Goal: Task Accomplishment & Management: Use online tool/utility

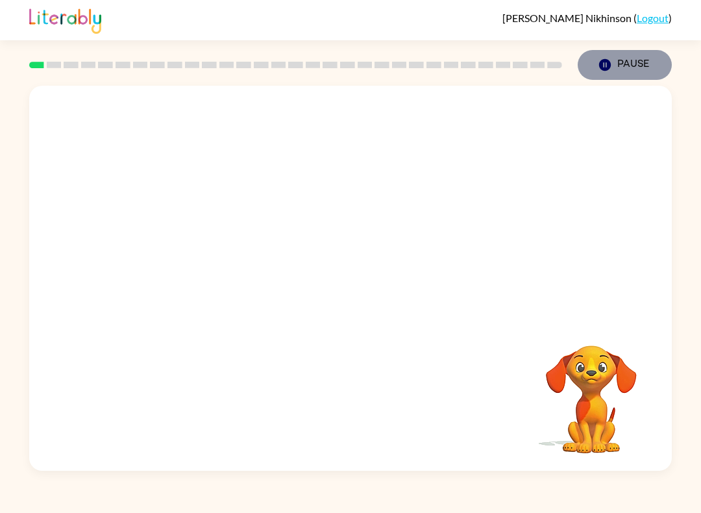
click at [606, 75] on button "Pause Pause" at bounding box center [625, 65] width 94 height 30
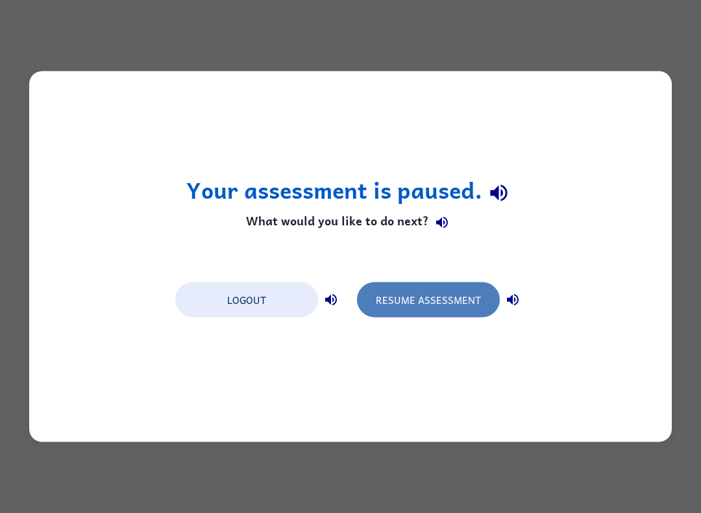
click at [430, 309] on button "Resume Assessment" at bounding box center [428, 299] width 143 height 35
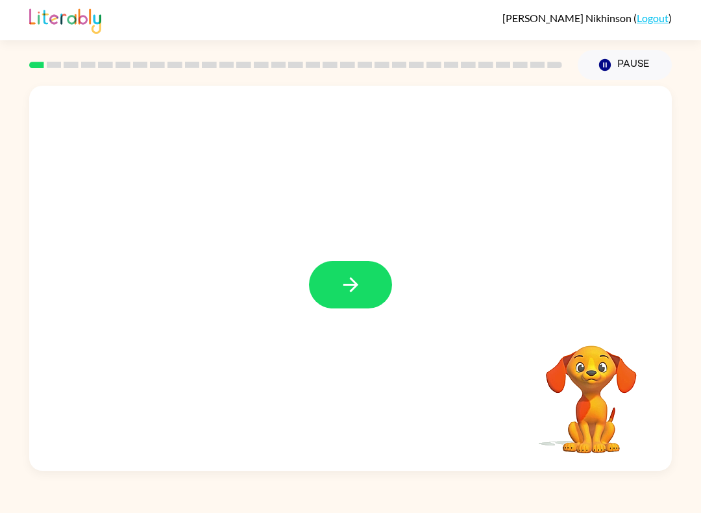
click at [364, 293] on button "button" at bounding box center [350, 284] width 83 height 47
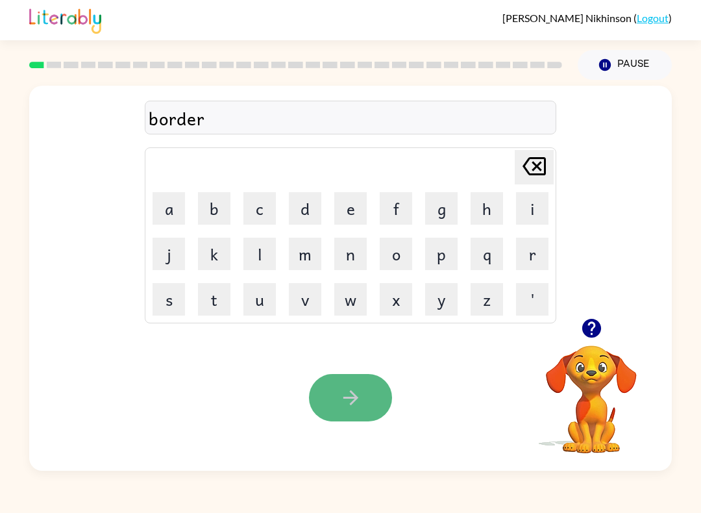
click at [341, 404] on icon "button" at bounding box center [351, 397] width 23 height 23
click at [352, 399] on icon "button" at bounding box center [351, 397] width 23 height 23
click at [343, 403] on icon "button" at bounding box center [351, 397] width 23 height 23
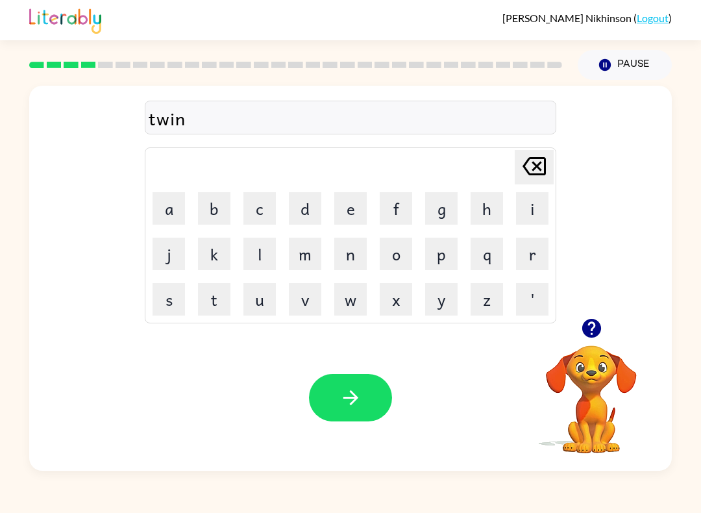
click at [352, 395] on icon "button" at bounding box center [351, 397] width 23 height 23
click at [334, 389] on button "button" at bounding box center [350, 397] width 83 height 47
click at [340, 395] on icon "button" at bounding box center [351, 397] width 23 height 23
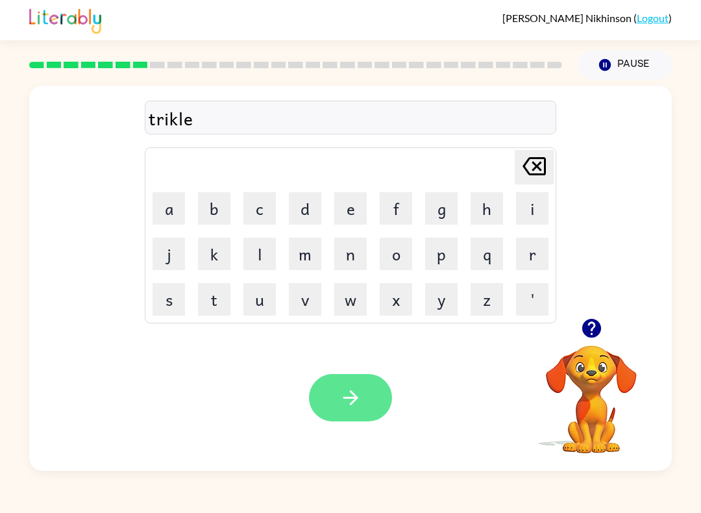
click at [352, 406] on icon "button" at bounding box center [351, 397] width 23 height 23
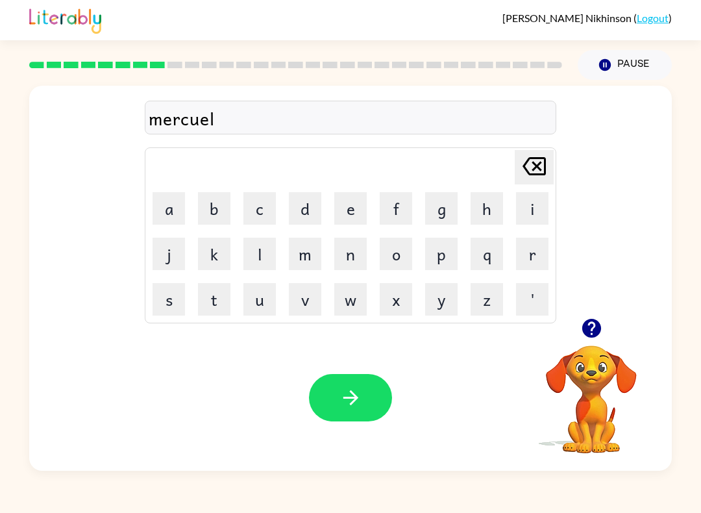
drag, startPoint x: 344, startPoint y: 403, endPoint x: 355, endPoint y: 398, distance: 12.2
click at [344, 403] on icon "button" at bounding box center [351, 397] width 23 height 23
click at [344, 406] on icon "button" at bounding box center [351, 397] width 23 height 23
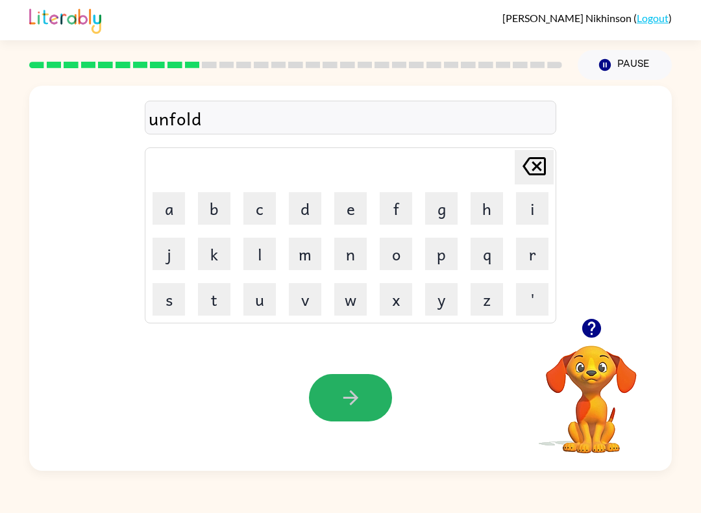
click at [343, 400] on icon "button" at bounding box center [351, 397] width 23 height 23
click at [356, 407] on icon "button" at bounding box center [351, 397] width 23 height 23
click at [362, 389] on button "button" at bounding box center [350, 397] width 83 height 47
click at [368, 402] on button "button" at bounding box center [350, 397] width 83 height 47
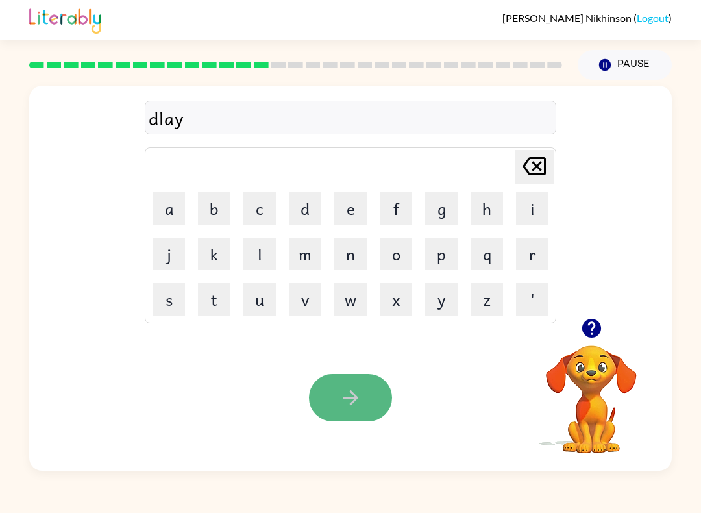
click at [354, 394] on icon "button" at bounding box center [351, 397] width 23 height 23
click at [354, 386] on button "button" at bounding box center [350, 397] width 83 height 47
click at [351, 397] on icon "button" at bounding box center [351, 397] width 23 height 23
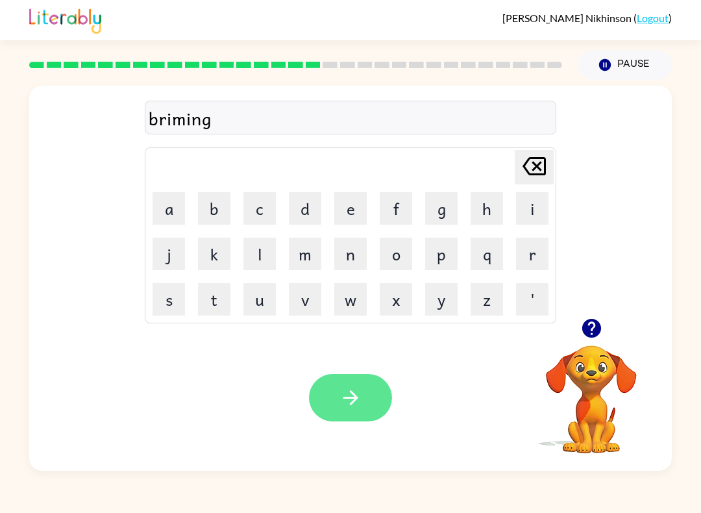
click at [352, 399] on icon "button" at bounding box center [351, 397] width 23 height 23
click at [352, 403] on icon "button" at bounding box center [350, 397] width 15 height 15
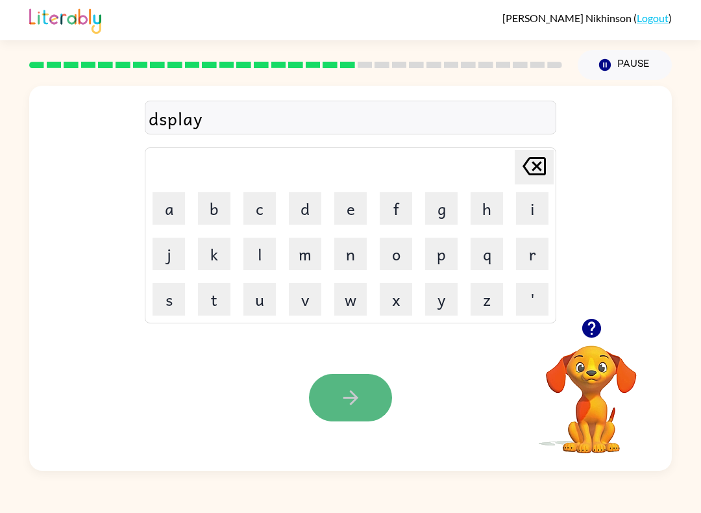
click at [353, 397] on icon "button" at bounding box center [351, 397] width 23 height 23
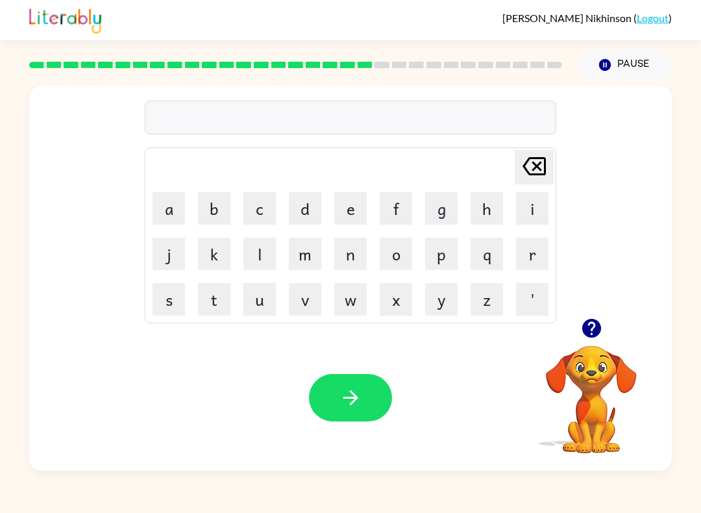
click at [592, 328] on icon "button" at bounding box center [591, 328] width 23 height 23
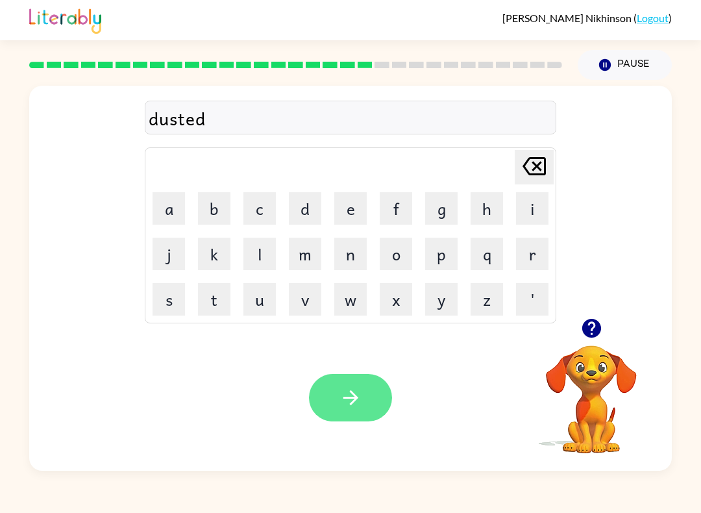
click at [354, 406] on icon "button" at bounding box center [351, 397] width 23 height 23
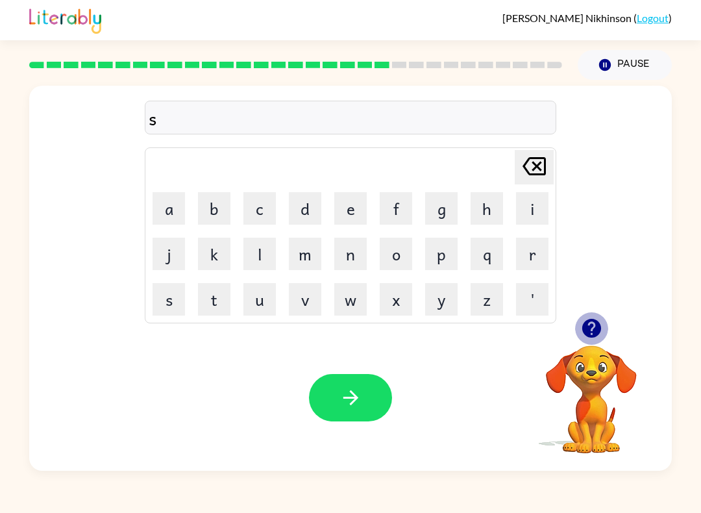
click at [589, 330] on icon "button" at bounding box center [591, 328] width 19 height 19
click at [592, 328] on icon "button" at bounding box center [591, 328] width 19 height 19
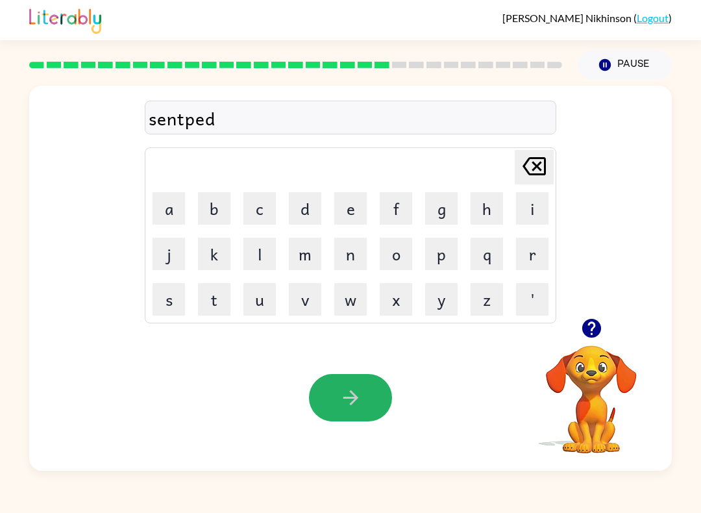
click at [358, 402] on icon "button" at bounding box center [351, 397] width 23 height 23
click at [354, 397] on icon "button" at bounding box center [351, 397] width 23 height 23
click at [354, 398] on icon "button" at bounding box center [350, 397] width 15 height 15
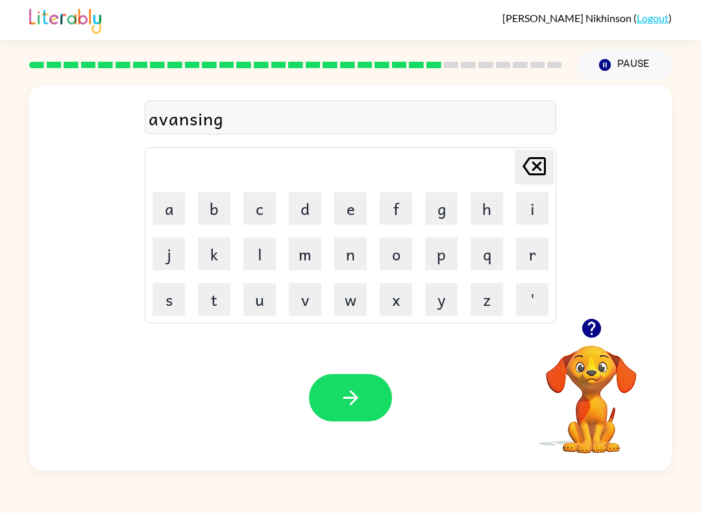
click at [378, 390] on button "button" at bounding box center [350, 397] width 83 height 47
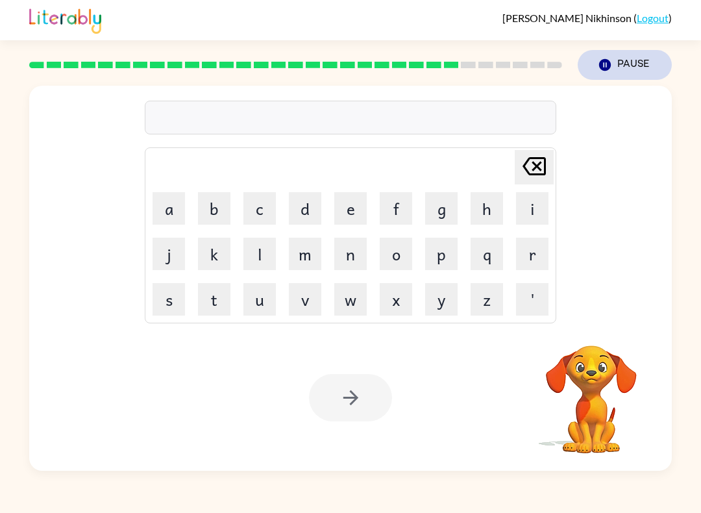
click at [607, 72] on icon "Pause" at bounding box center [605, 65] width 14 height 14
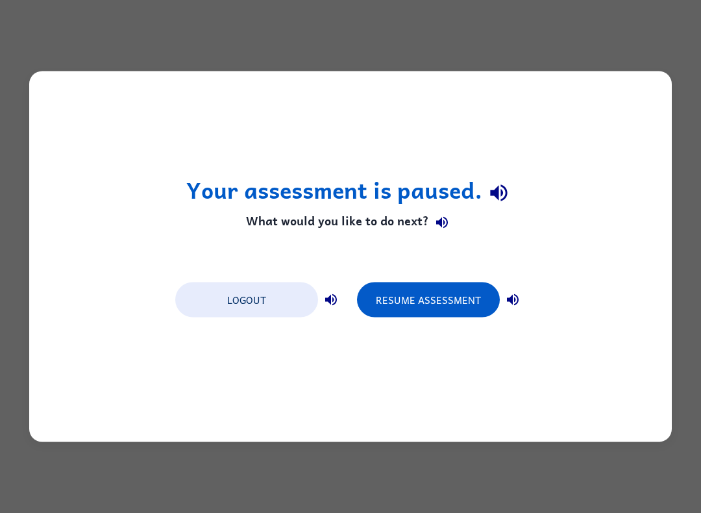
drag, startPoint x: 210, startPoint y: 190, endPoint x: 180, endPoint y: 190, distance: 29.9
click at [180, 190] on div "Your assessment is paused. What would you like to do next? Logout Resume Assess…" at bounding box center [350, 256] width 643 height 371
drag, startPoint x: 304, startPoint y: 226, endPoint x: 354, endPoint y: 227, distance: 50.0
click at [354, 227] on h4 "What would you like to do next?" at bounding box center [350, 222] width 329 height 26
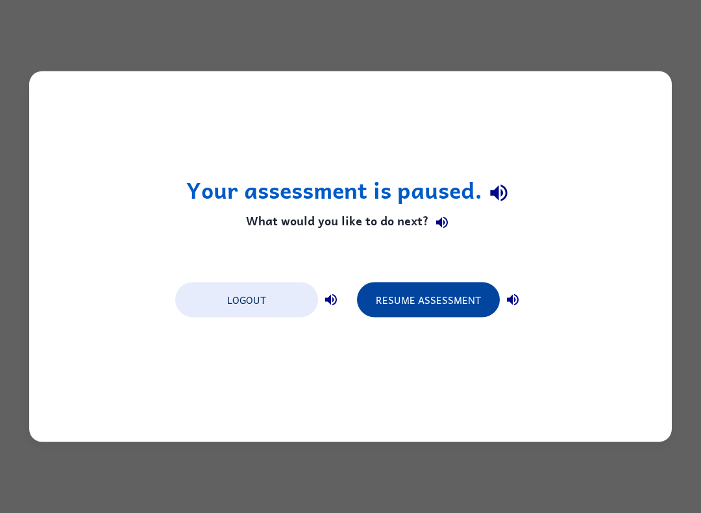
drag, startPoint x: 448, startPoint y: 299, endPoint x: 443, endPoint y: 290, distance: 9.9
click at [446, 297] on button "Resume Assessment" at bounding box center [428, 299] width 143 height 35
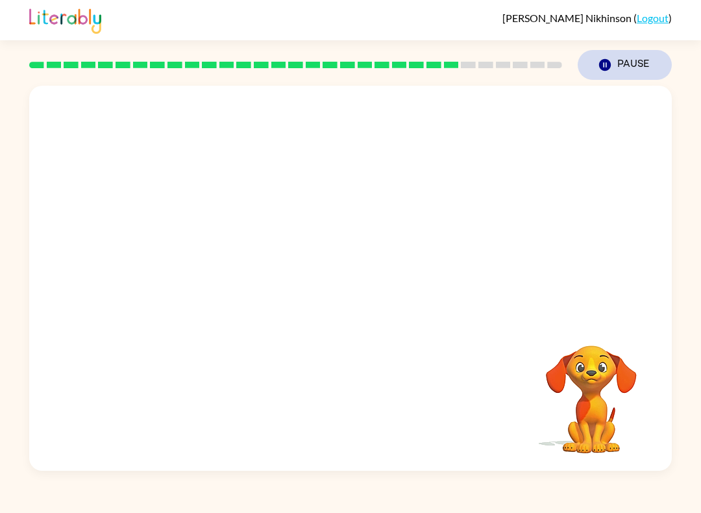
click at [619, 73] on button "Pause Pause" at bounding box center [625, 65] width 94 height 30
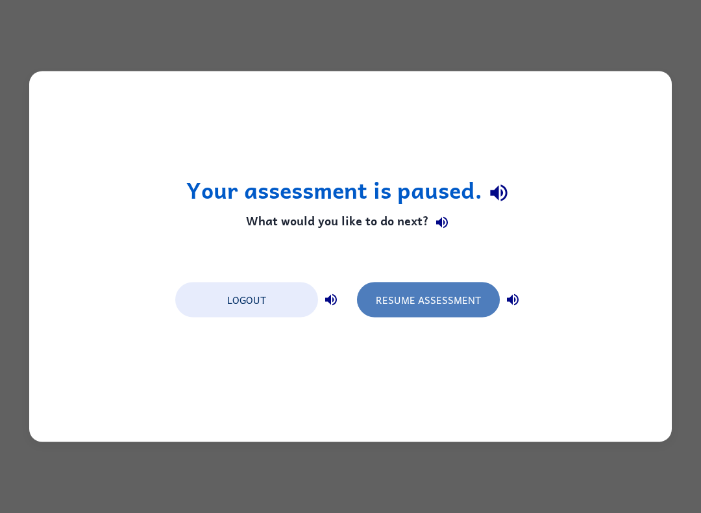
click at [466, 308] on button "Resume Assessment" at bounding box center [428, 299] width 143 height 35
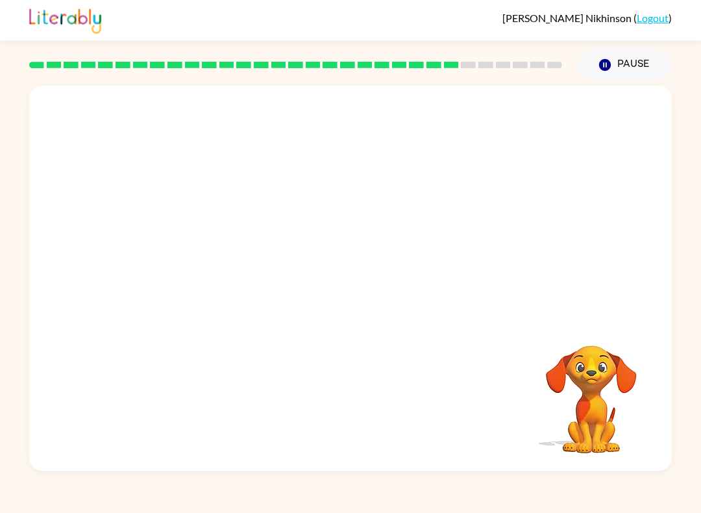
click at [395, 375] on div "Your browser must support playing .mp4 files to use Literably. Please try using…" at bounding box center [350, 278] width 643 height 385
click at [309, 208] on video "Your browser must support playing .mp4 files to use Literably. Please try using…" at bounding box center [350, 202] width 643 height 232
click at [386, 253] on video "Your browser must support playing .mp4 files to use Literably. Please try using…" at bounding box center [350, 202] width 643 height 232
drag, startPoint x: 434, startPoint y: 204, endPoint x: 434, endPoint y: 222, distance: 17.5
click at [434, 207] on video "Your browser must support playing .mp4 files to use Literably. Please try using…" at bounding box center [350, 202] width 643 height 232
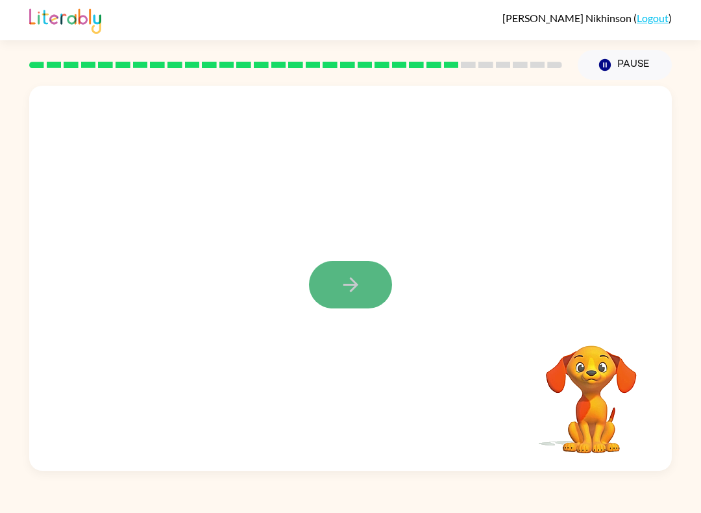
click at [349, 282] on icon "button" at bounding box center [351, 284] width 23 height 23
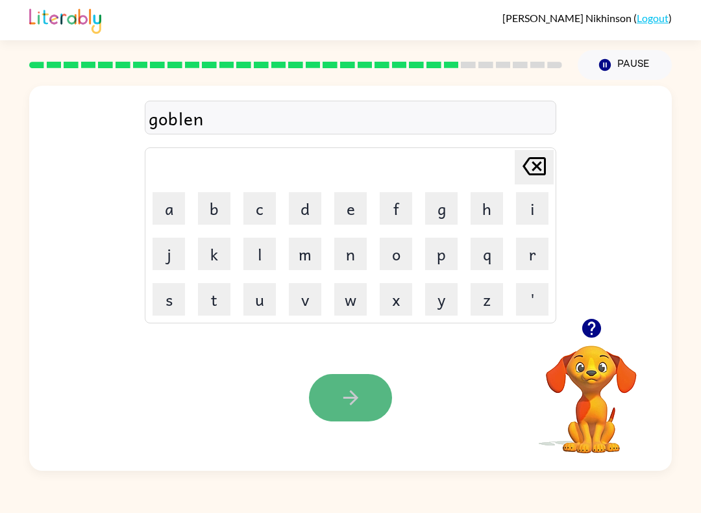
click at [347, 398] on icon "button" at bounding box center [350, 397] width 15 height 15
click at [363, 409] on button "button" at bounding box center [350, 397] width 83 height 47
click at [347, 397] on icon "button" at bounding box center [351, 397] width 23 height 23
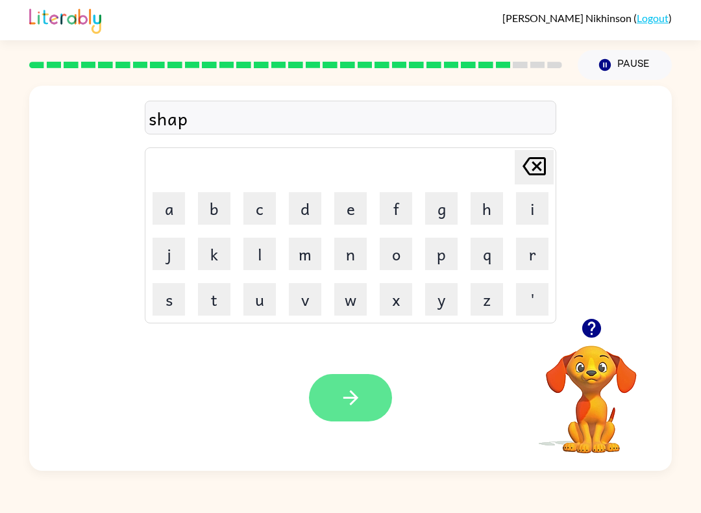
click at [347, 396] on icon "button" at bounding box center [351, 397] width 23 height 23
click at [349, 401] on icon "button" at bounding box center [351, 397] width 23 height 23
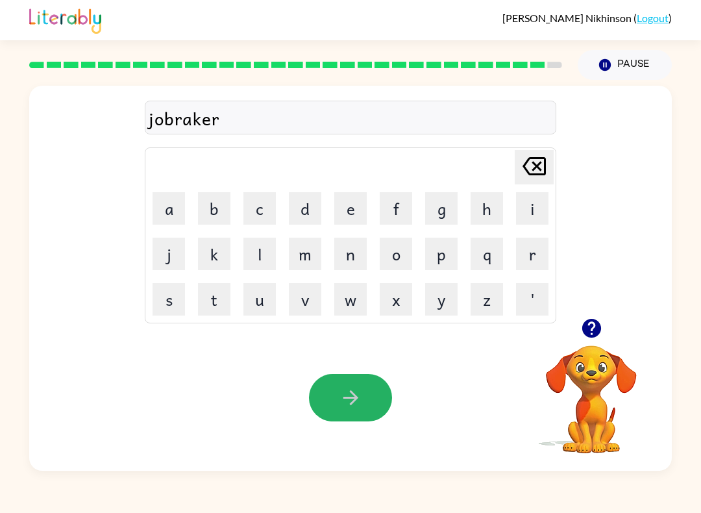
drag, startPoint x: 349, startPoint y: 403, endPoint x: 355, endPoint y: 405, distance: 6.8
click at [349, 403] on icon "button" at bounding box center [351, 397] width 23 height 23
